Goal: Navigation & Orientation: Find specific page/section

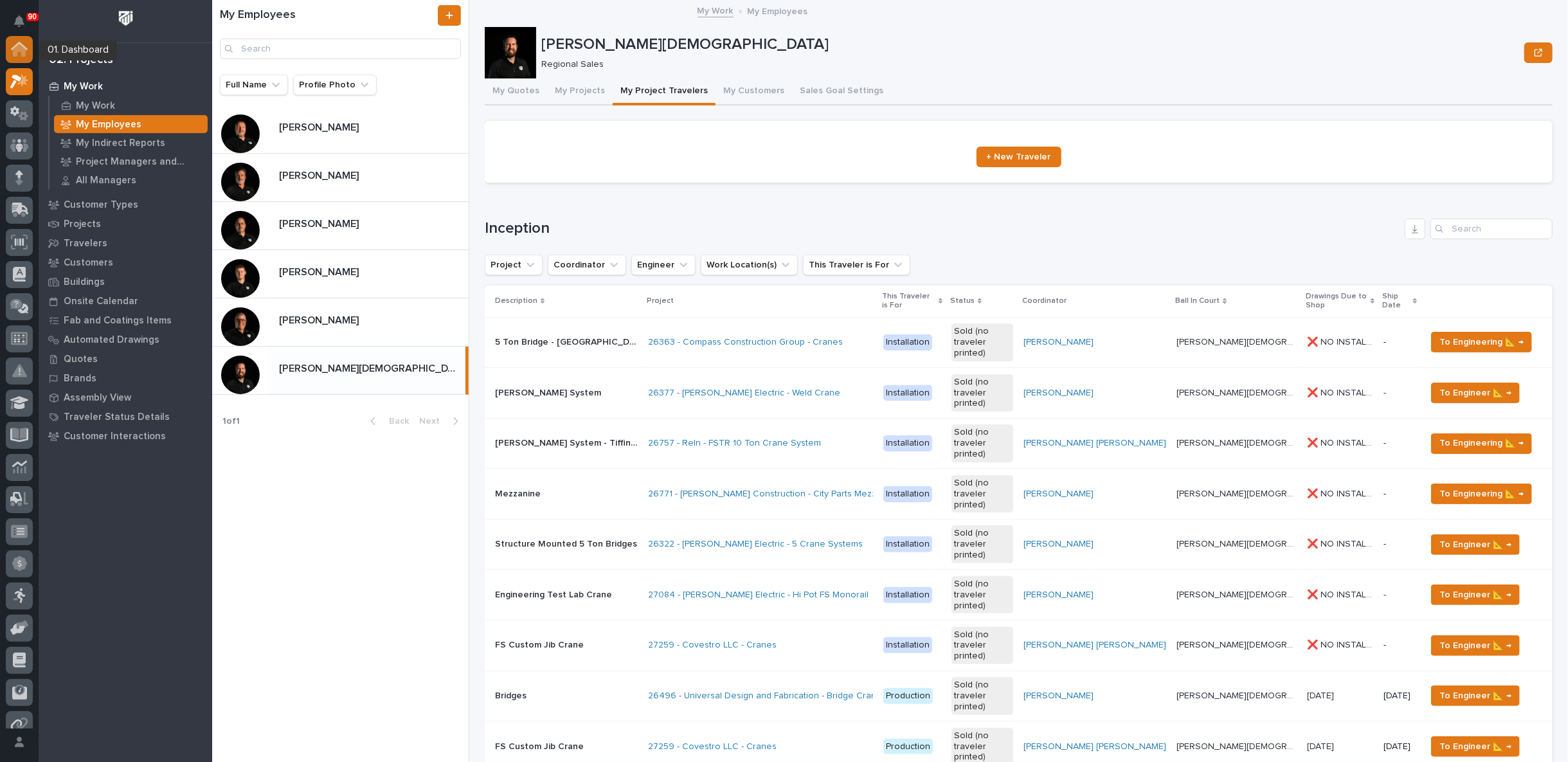
click at [19, 52] on icon at bounding box center [19, 49] width 17 height 15
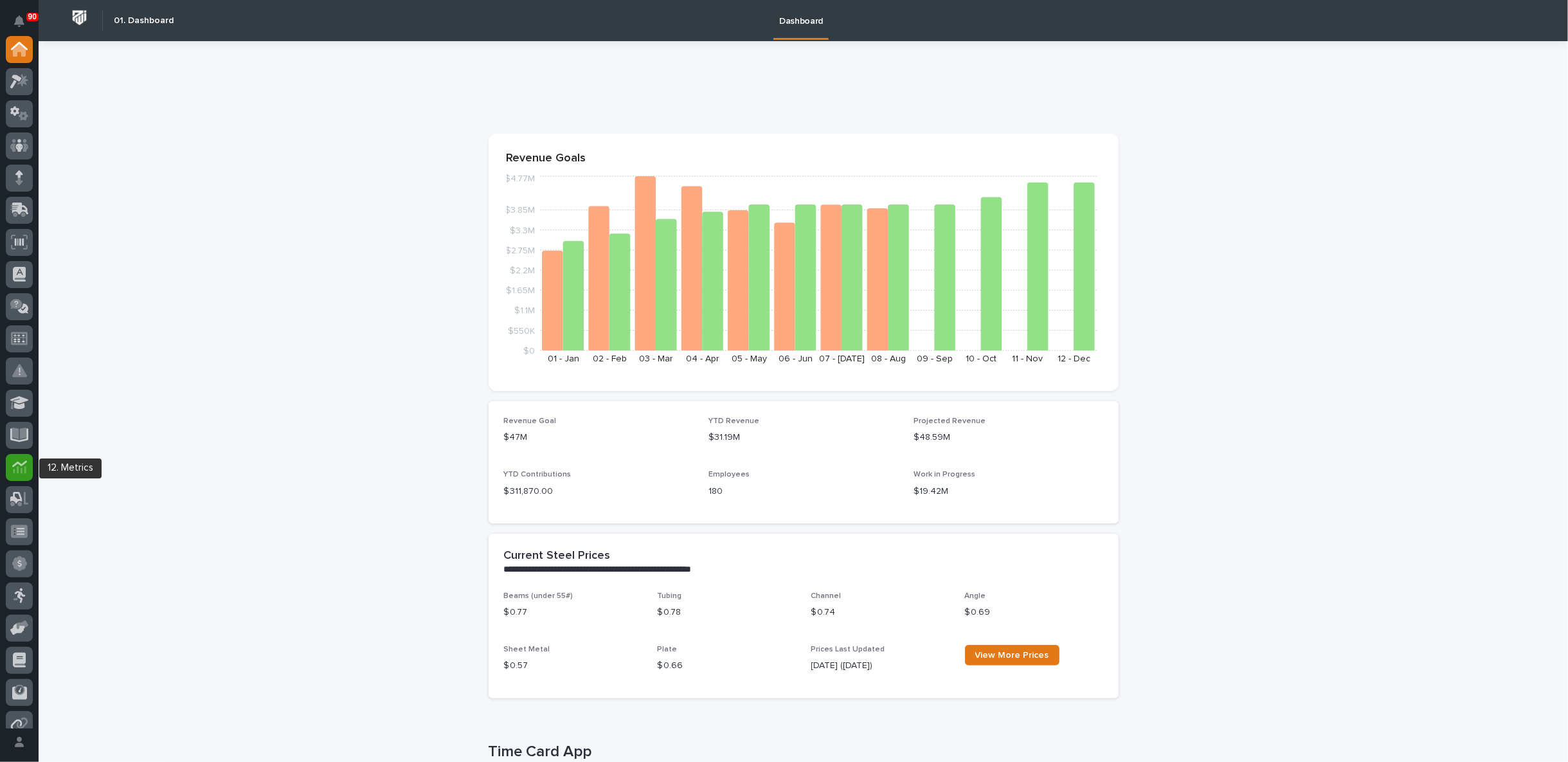
click at [22, 467] on icon at bounding box center [19, 467] width 15 height 15
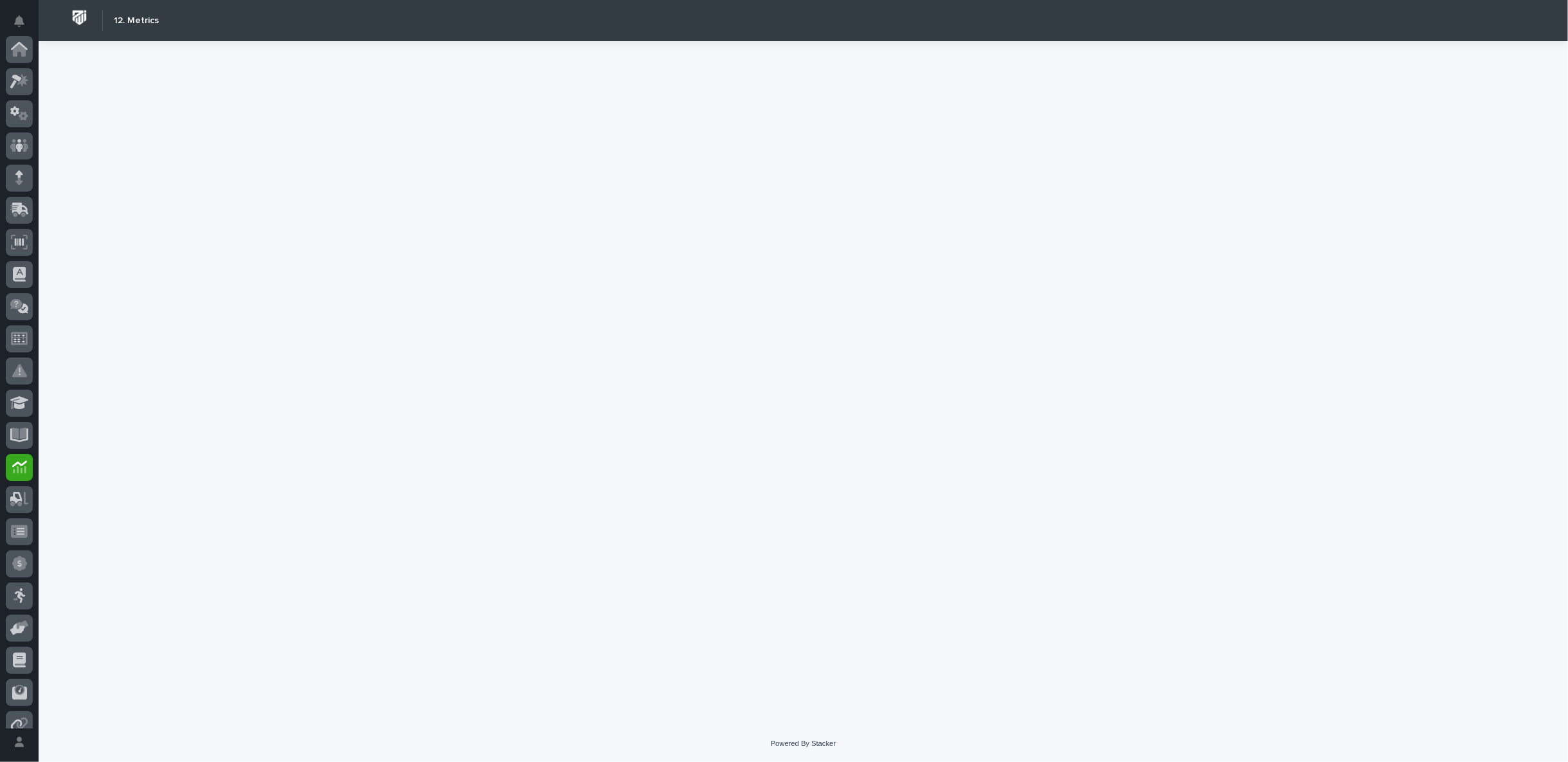
scroll to position [143, 0]
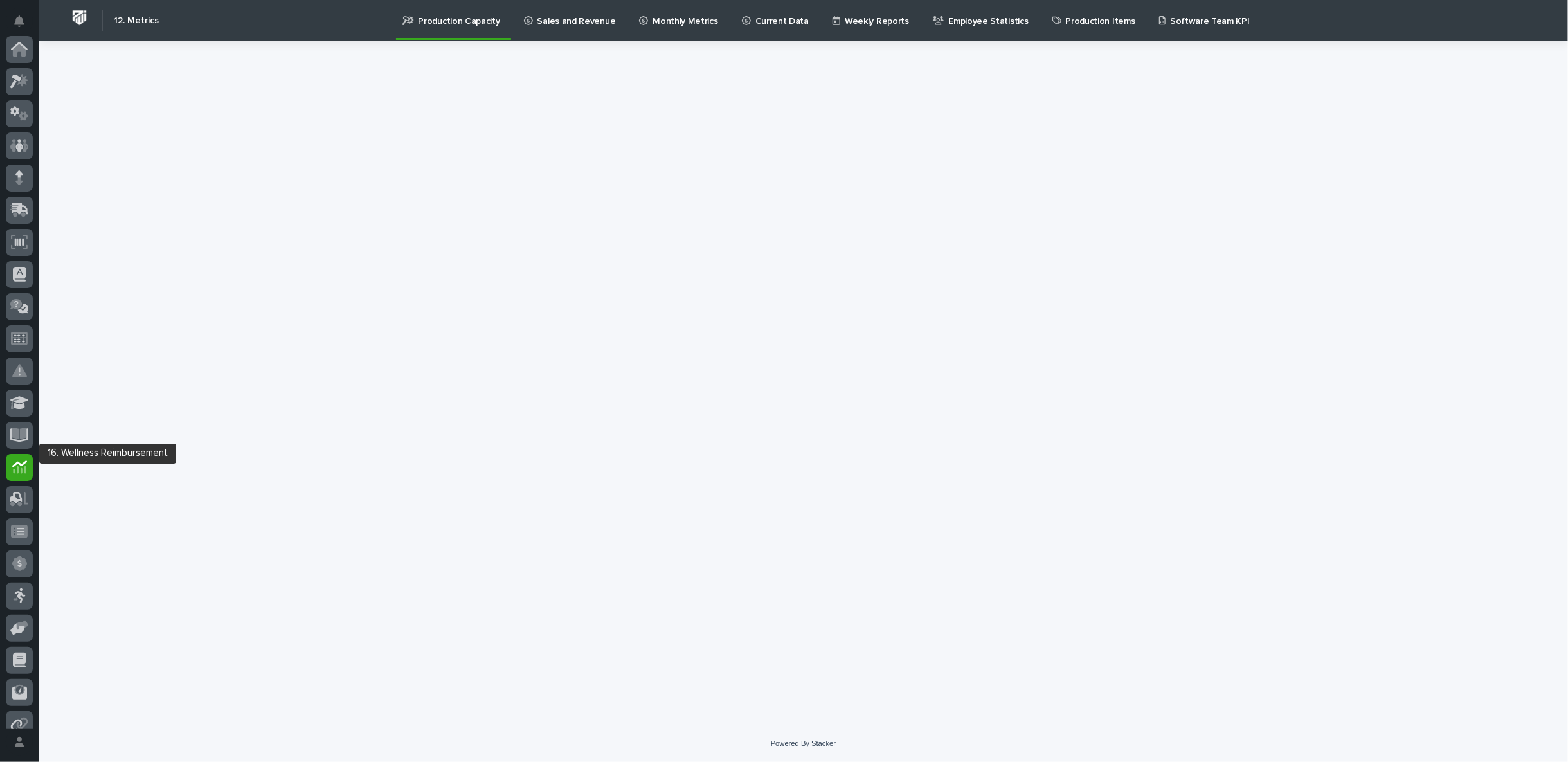
scroll to position [143, 0]
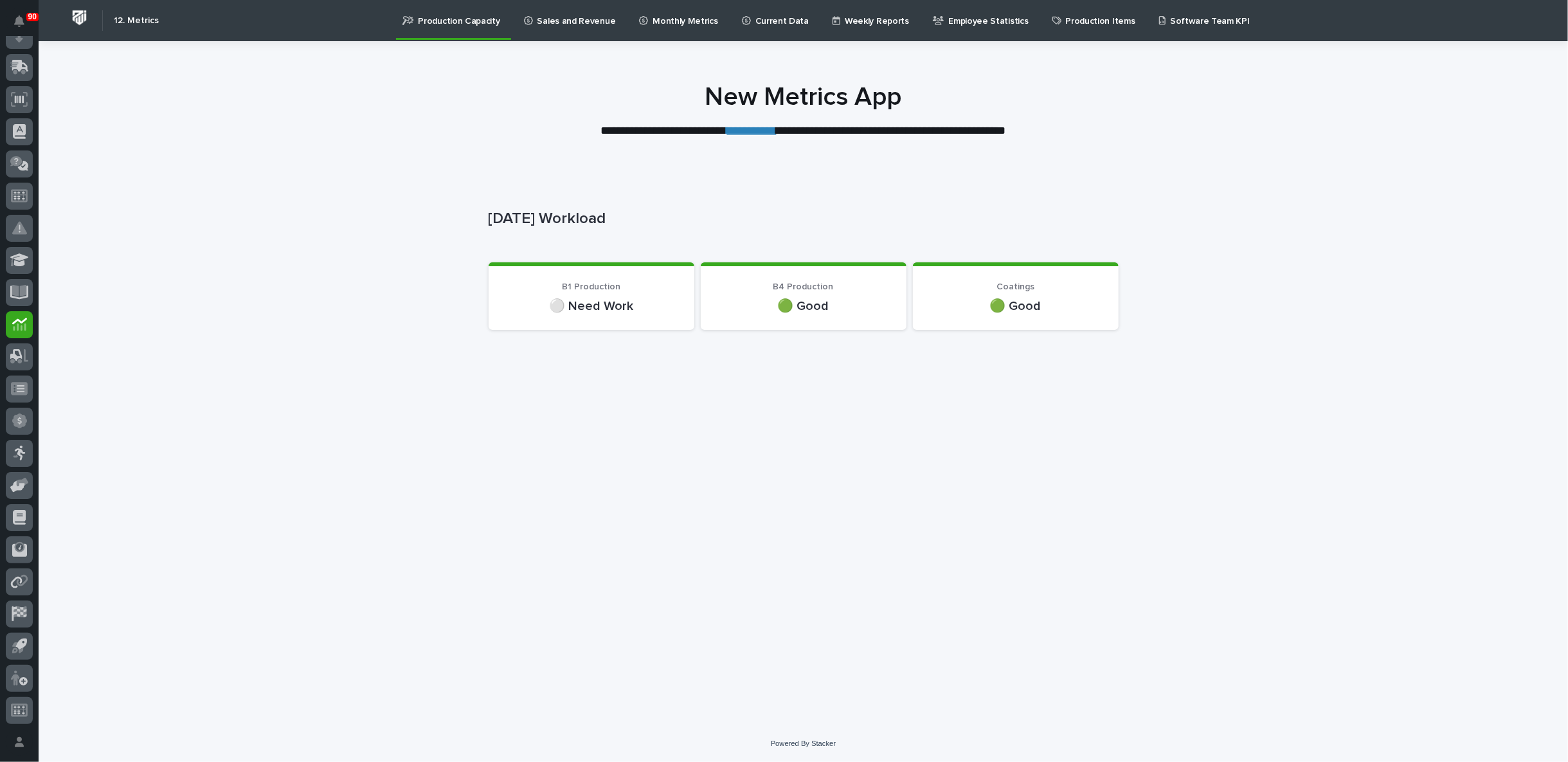
click at [668, 14] on p "Monthly Metrics" at bounding box center [684, 13] width 65 height 27
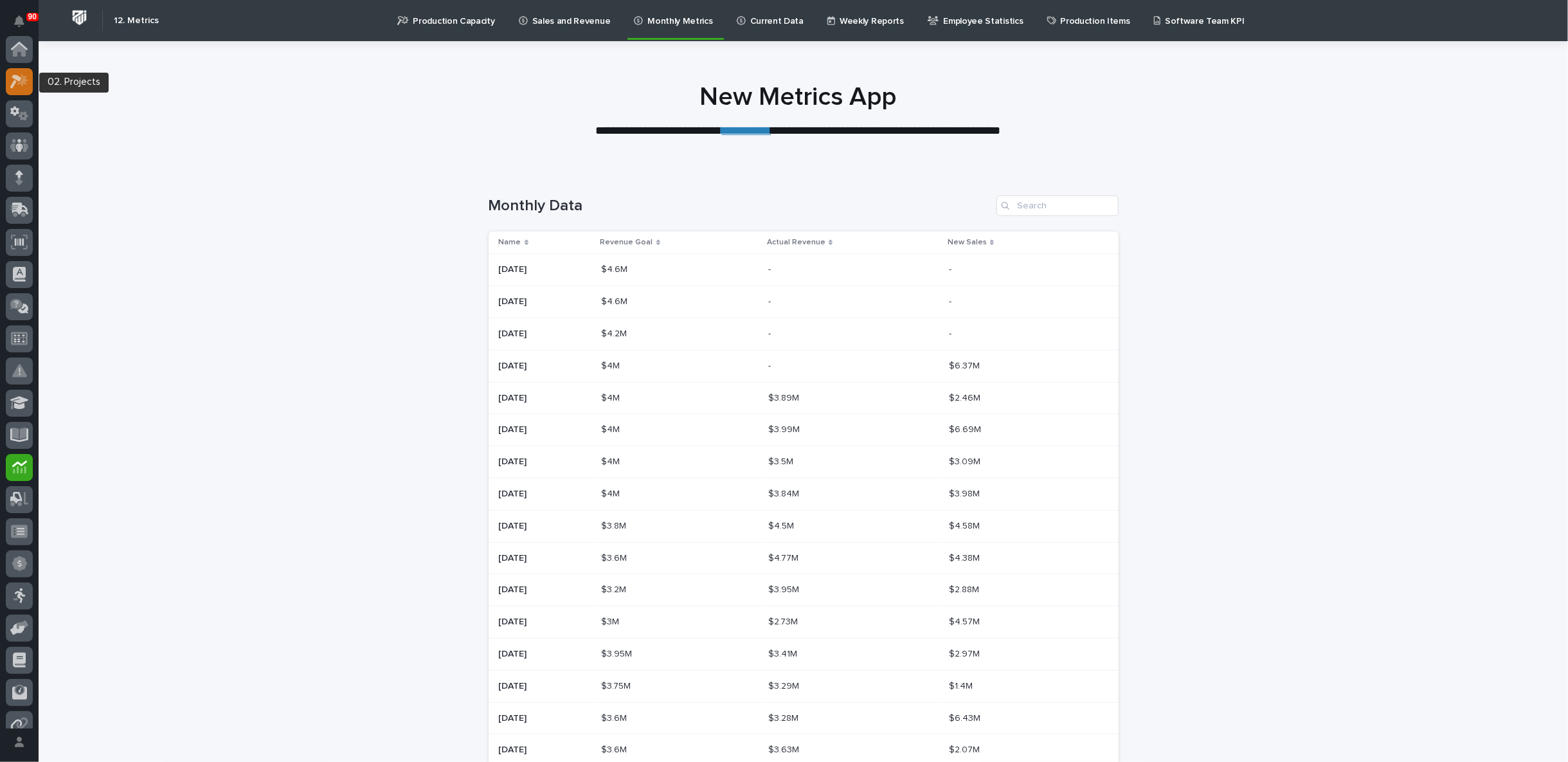
click at [15, 76] on icon at bounding box center [15, 81] width 11 height 14
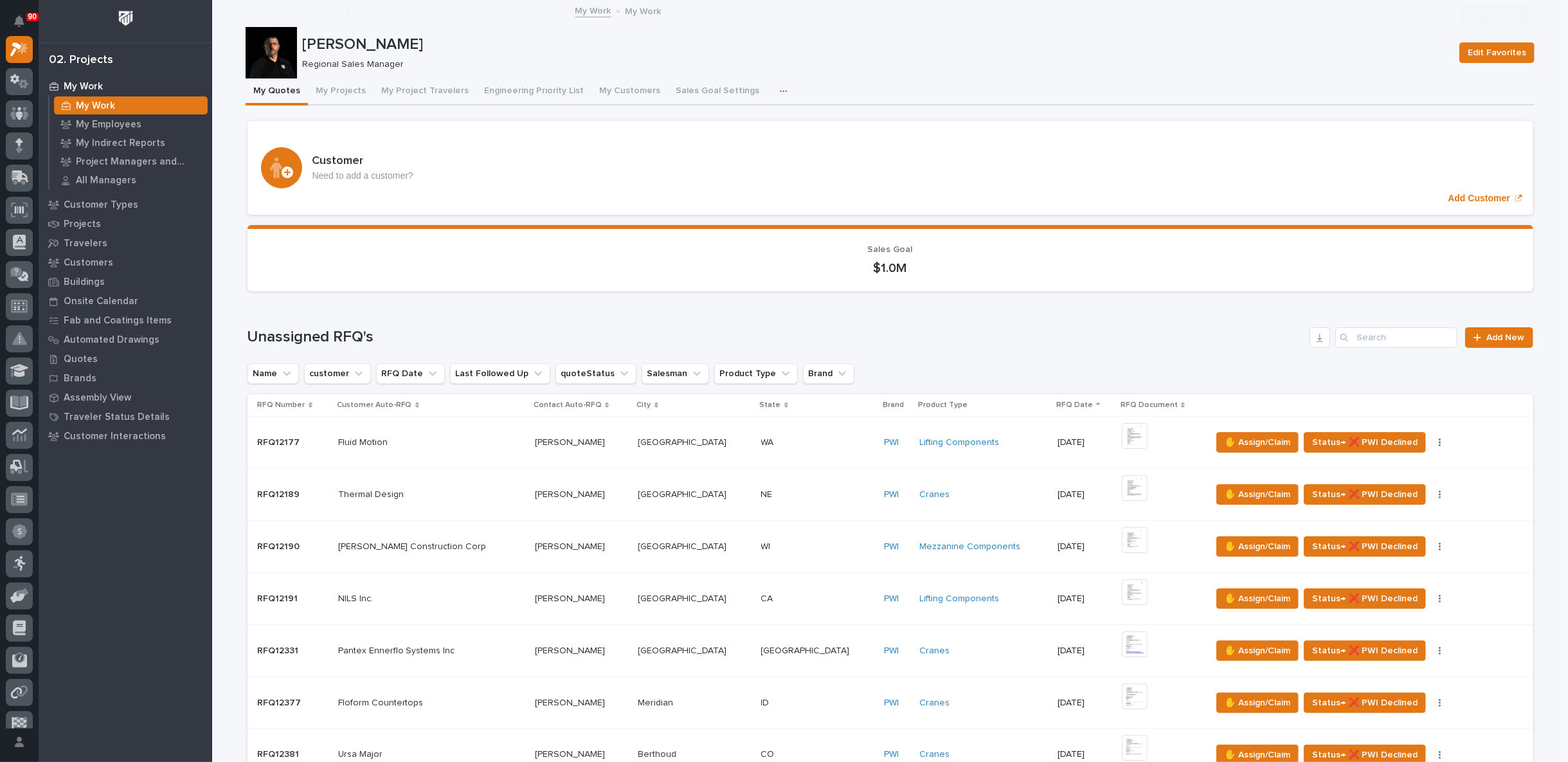
scroll to position [357, 0]
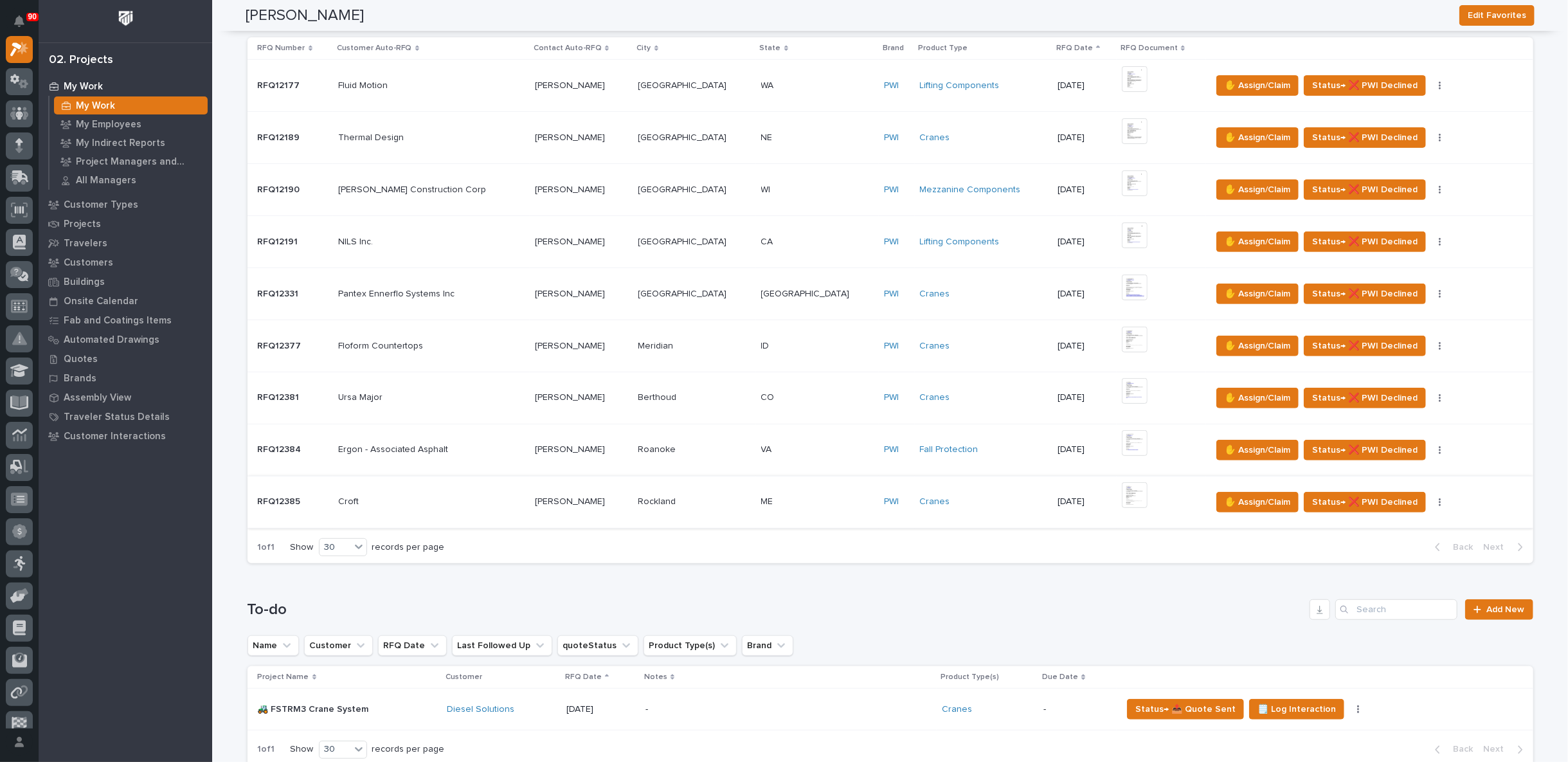
click at [1122, 489] on img at bounding box center [1135, 495] width 25 height 26
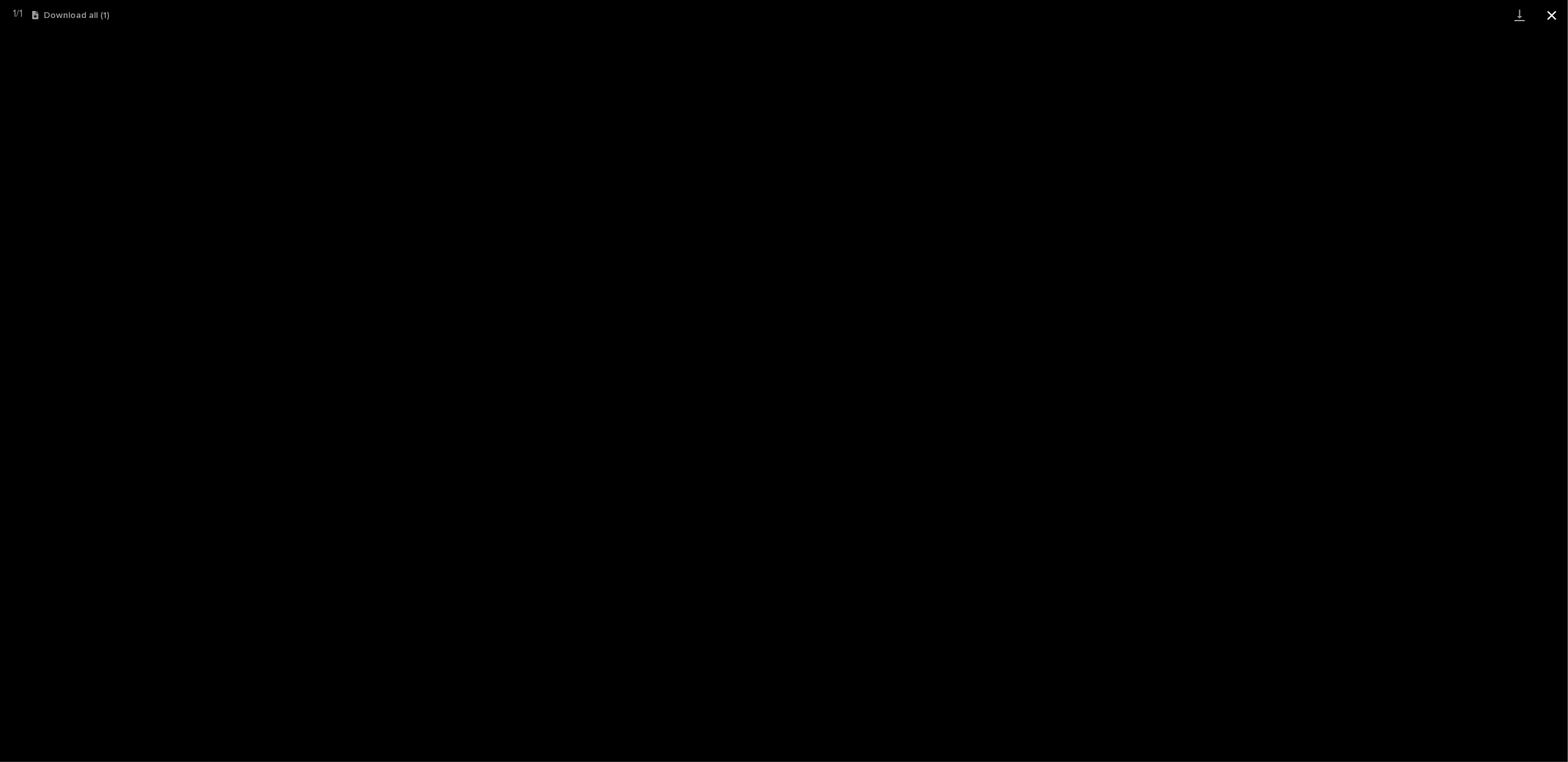
click at [1551, 13] on button "Close gallery" at bounding box center [1552, 15] width 32 height 30
